Goal: Task Accomplishment & Management: Use online tool/utility

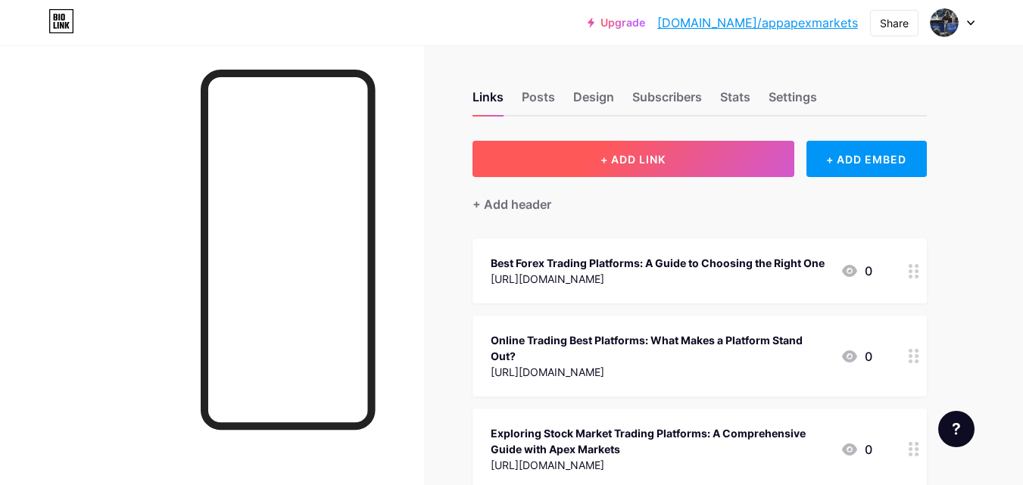
click at [603, 167] on button "+ ADD LINK" at bounding box center [633, 159] width 322 height 36
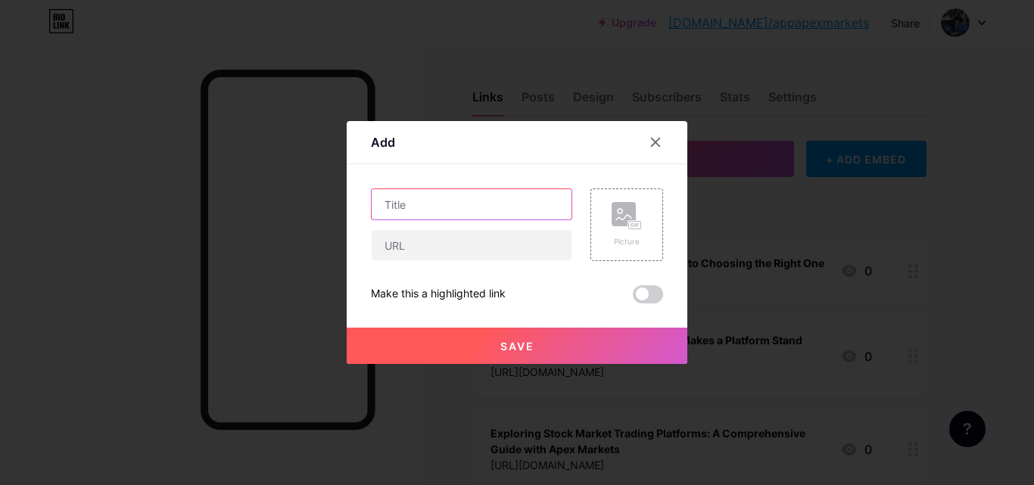
click at [481, 210] on input "text" at bounding box center [472, 204] width 200 height 30
paste input "[URL][DOMAIN_NAME]"
type input "[URL][DOMAIN_NAME]"
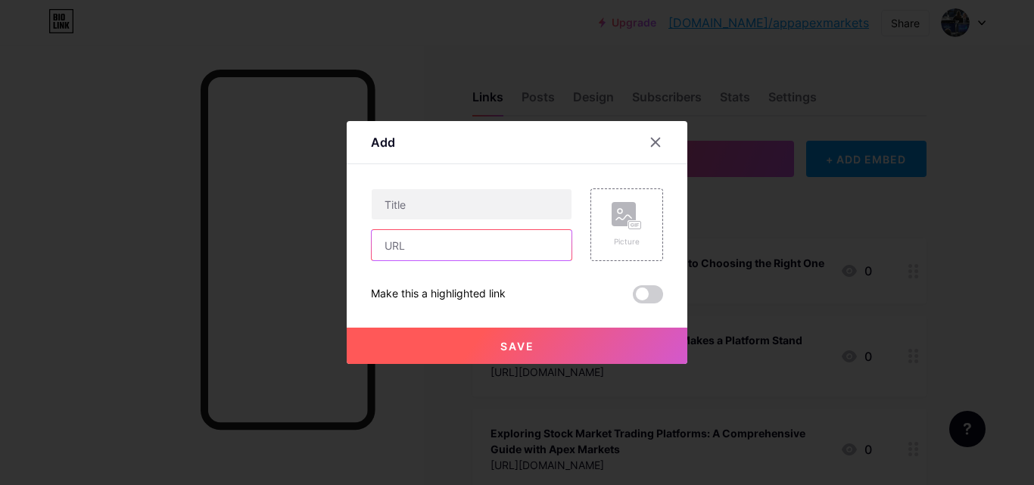
click at [417, 241] on input "text" at bounding box center [472, 245] width 200 height 30
paste input "[URL][DOMAIN_NAME]"
type input "[URL][DOMAIN_NAME]"
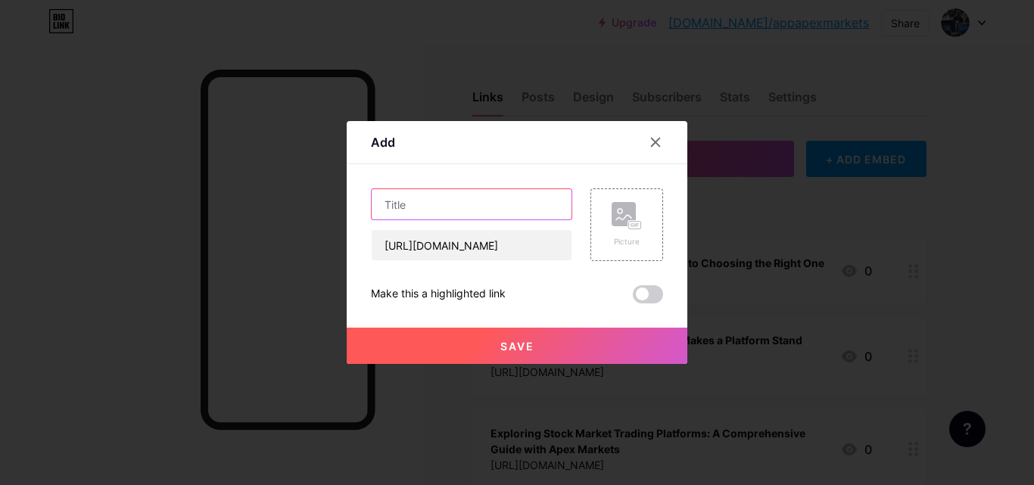
click at [415, 198] on input "text" at bounding box center [472, 204] width 200 height 30
paste input "Best Crypto Trading Platform: A Complete Guide"
type input "Best Crypto Trading Platform: A Complete Guide"
click at [432, 170] on div "Content YouTube Play YouTube video without leaving your page. ADD Vimeo Play Vi…" at bounding box center [517, 233] width 292 height 139
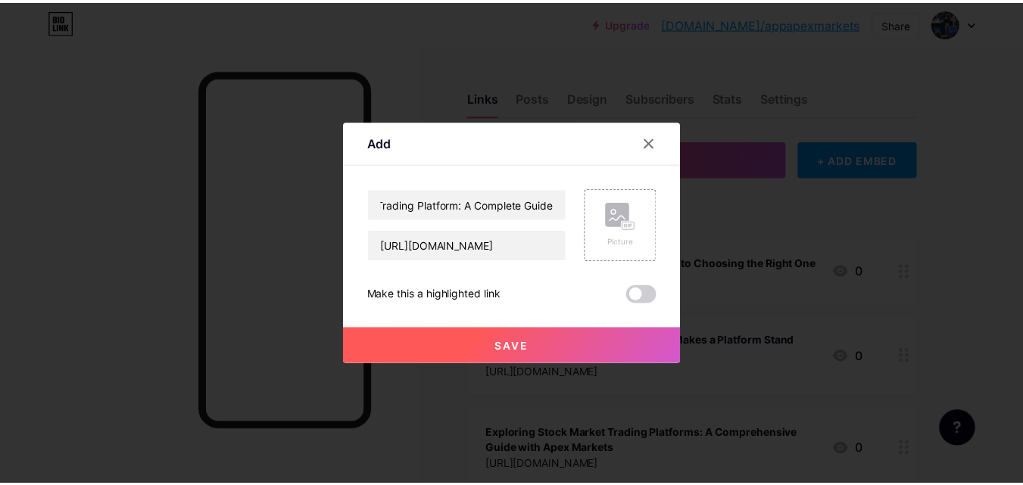
scroll to position [0, 0]
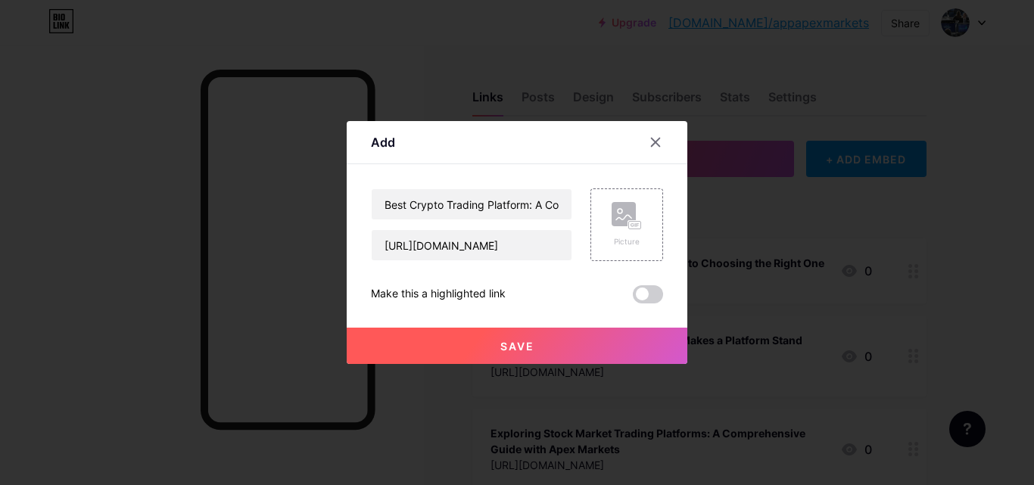
click at [529, 348] on span "Save" at bounding box center [517, 346] width 34 height 13
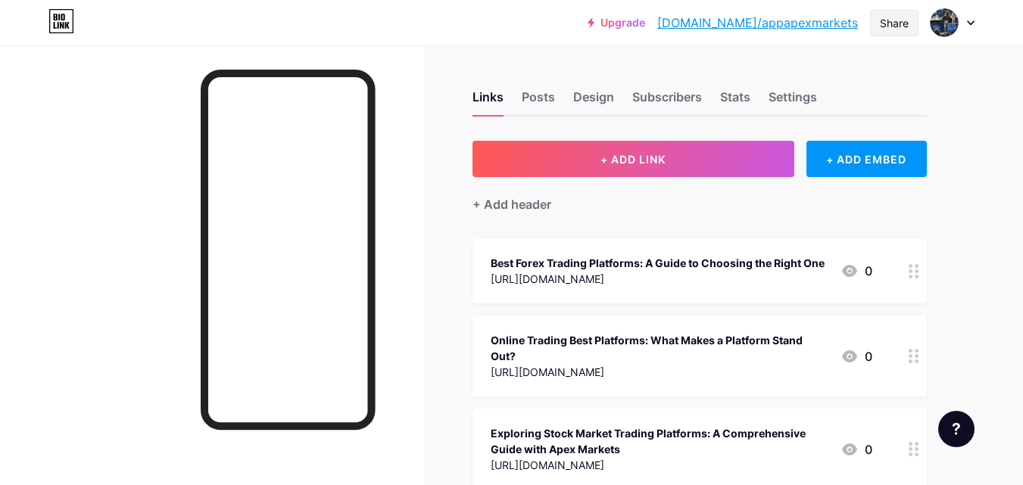
click at [880, 24] on div "Share" at bounding box center [894, 23] width 29 height 16
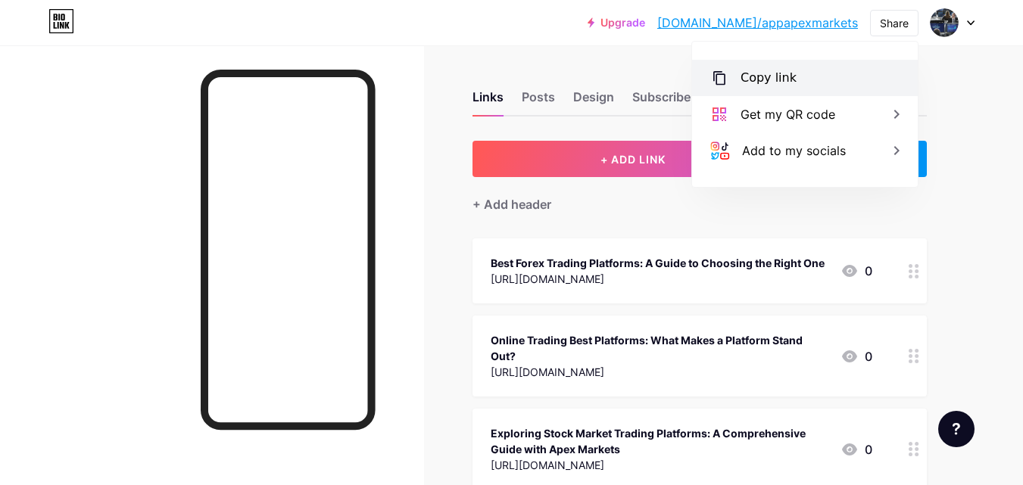
click at [757, 80] on div "Copy link" at bounding box center [768, 78] width 56 height 18
